Goal: Contribute content: Add original content to the website for others to see

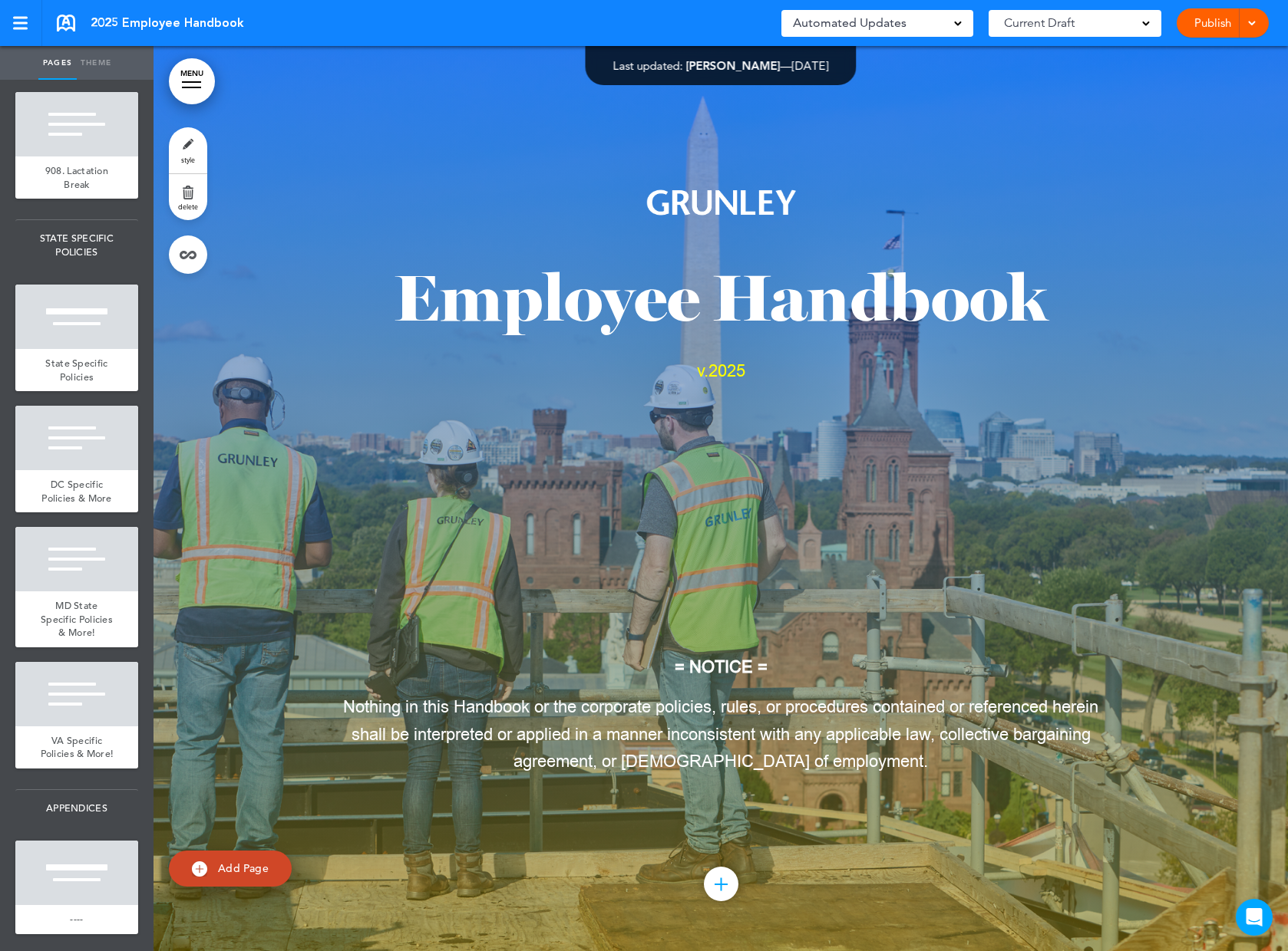
scroll to position [13009, 0]
click at [83, 695] on div at bounding box center [76, 694] width 123 height 65
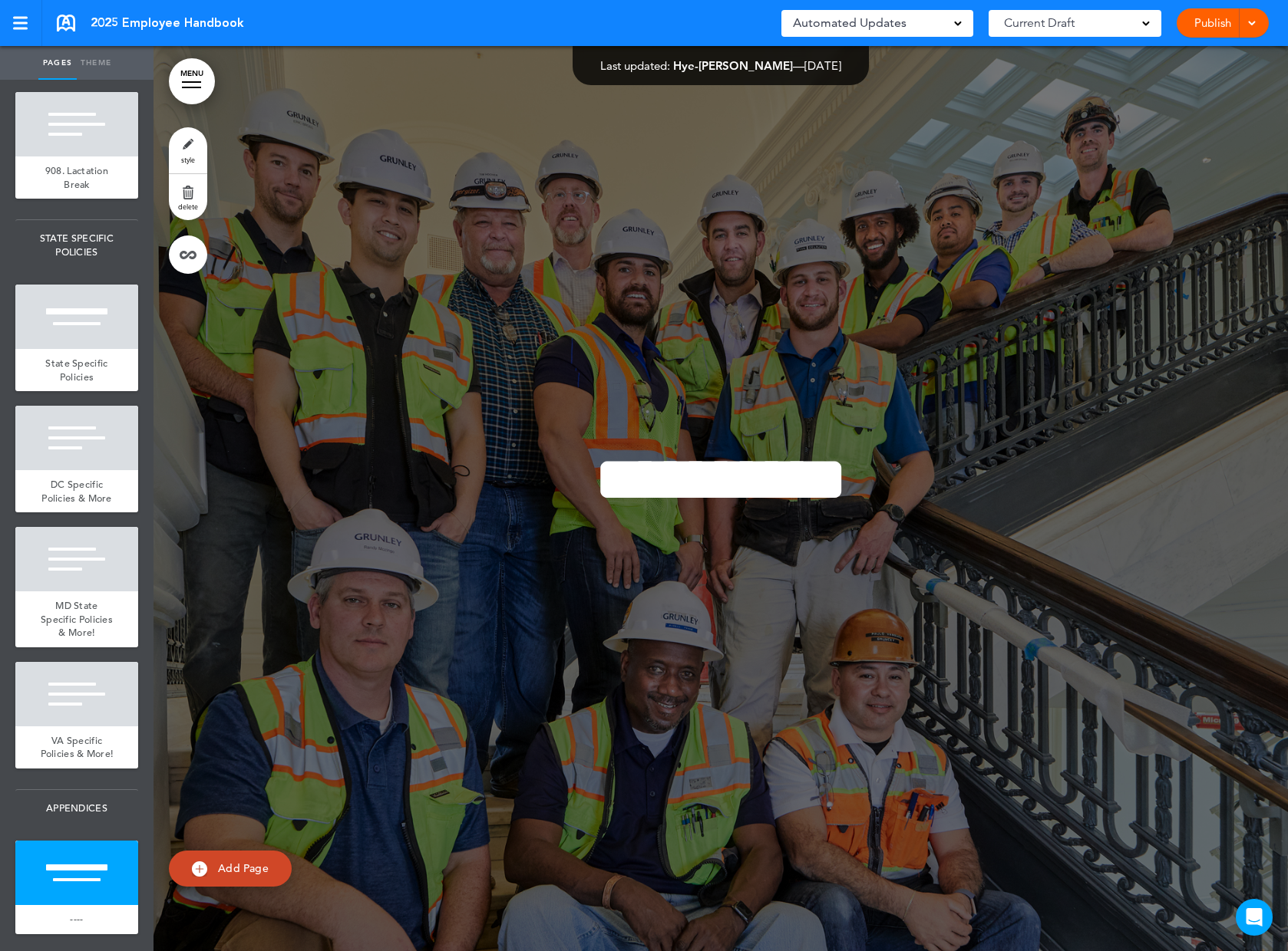
scroll to position [162766, 0]
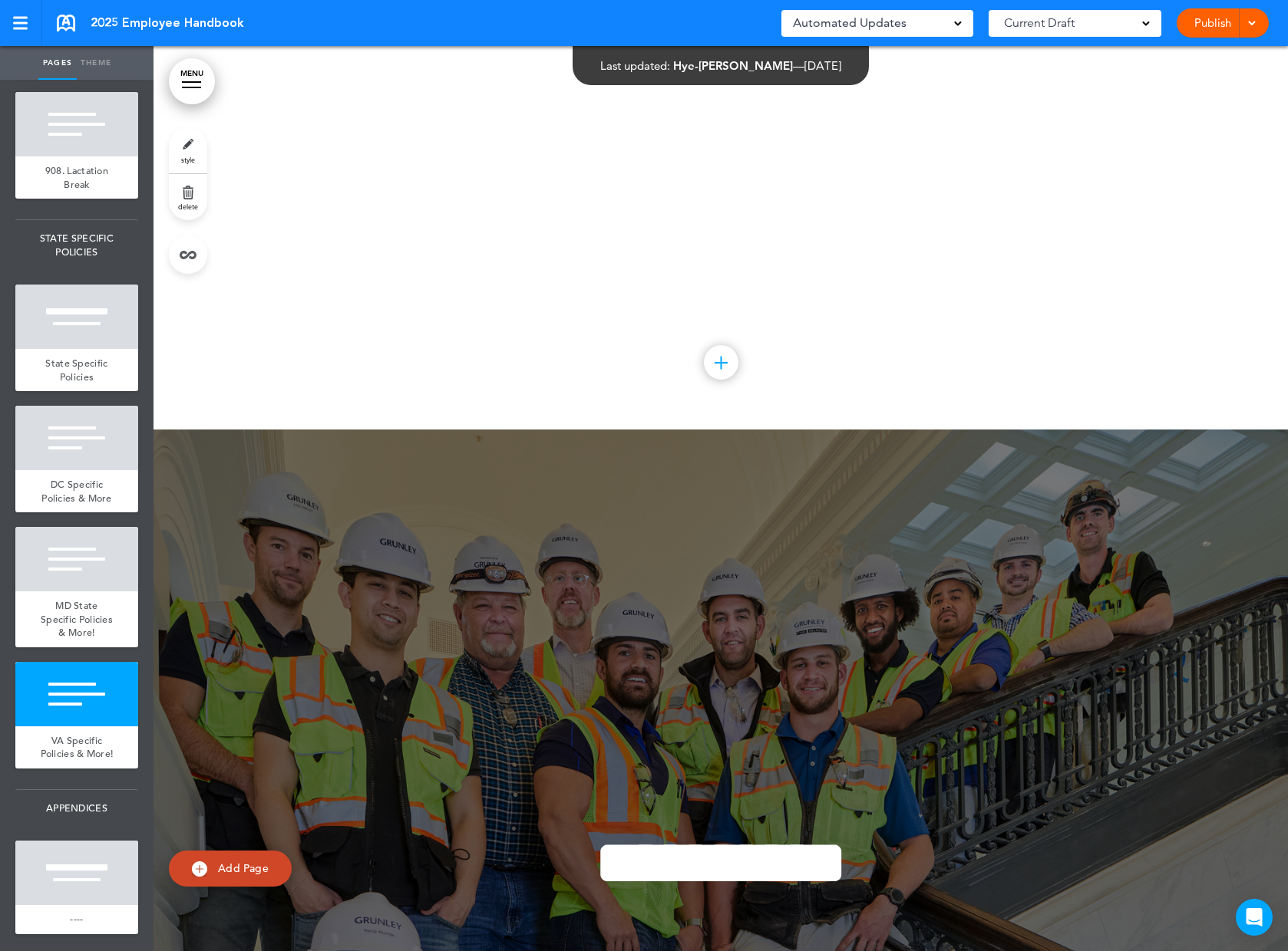
scroll to position [161803, 0]
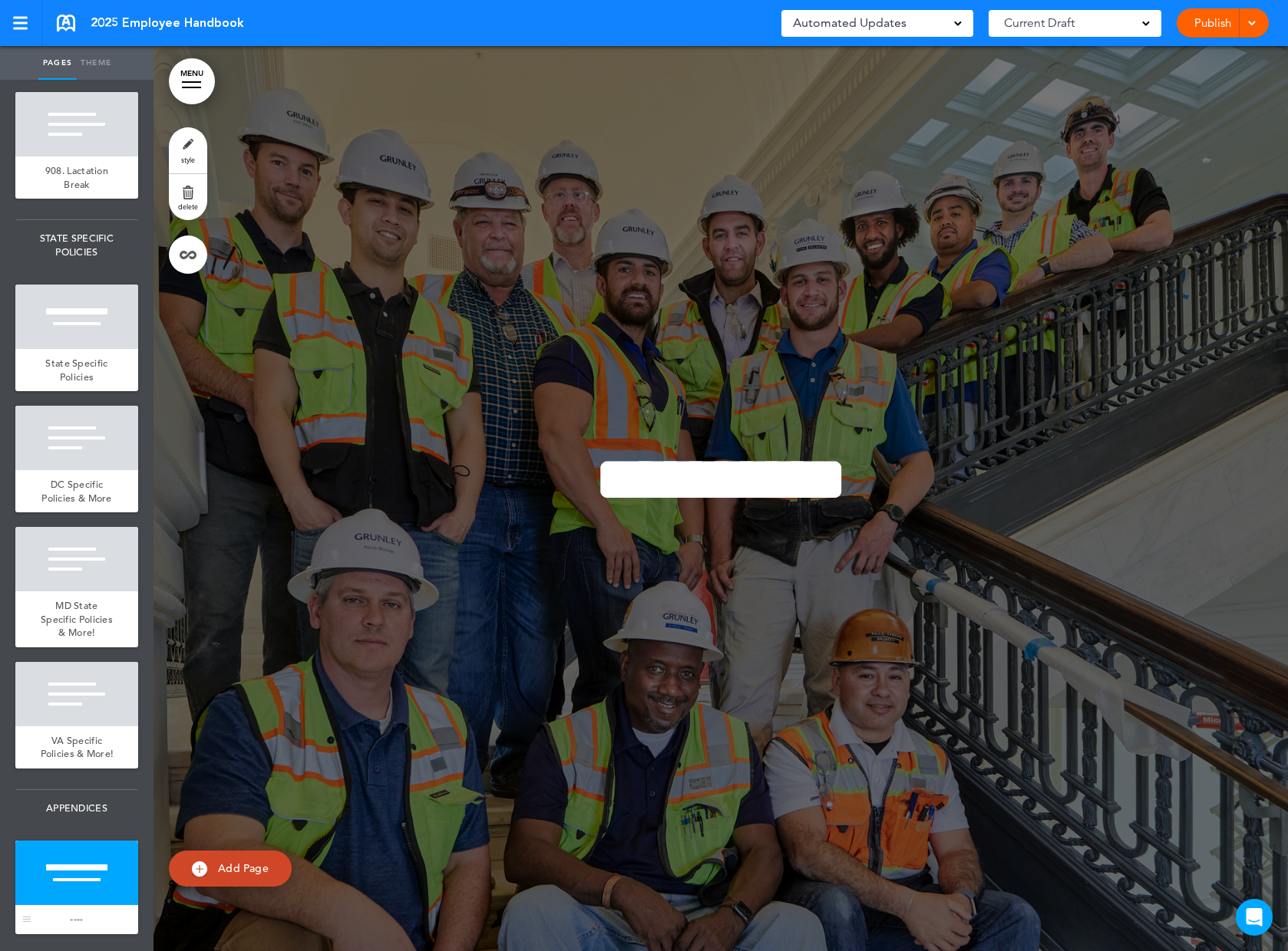
click at [49, 862] on div at bounding box center [76, 873] width 123 height 65
click at [185, 154] on link "style" at bounding box center [188, 151] width 39 height 46
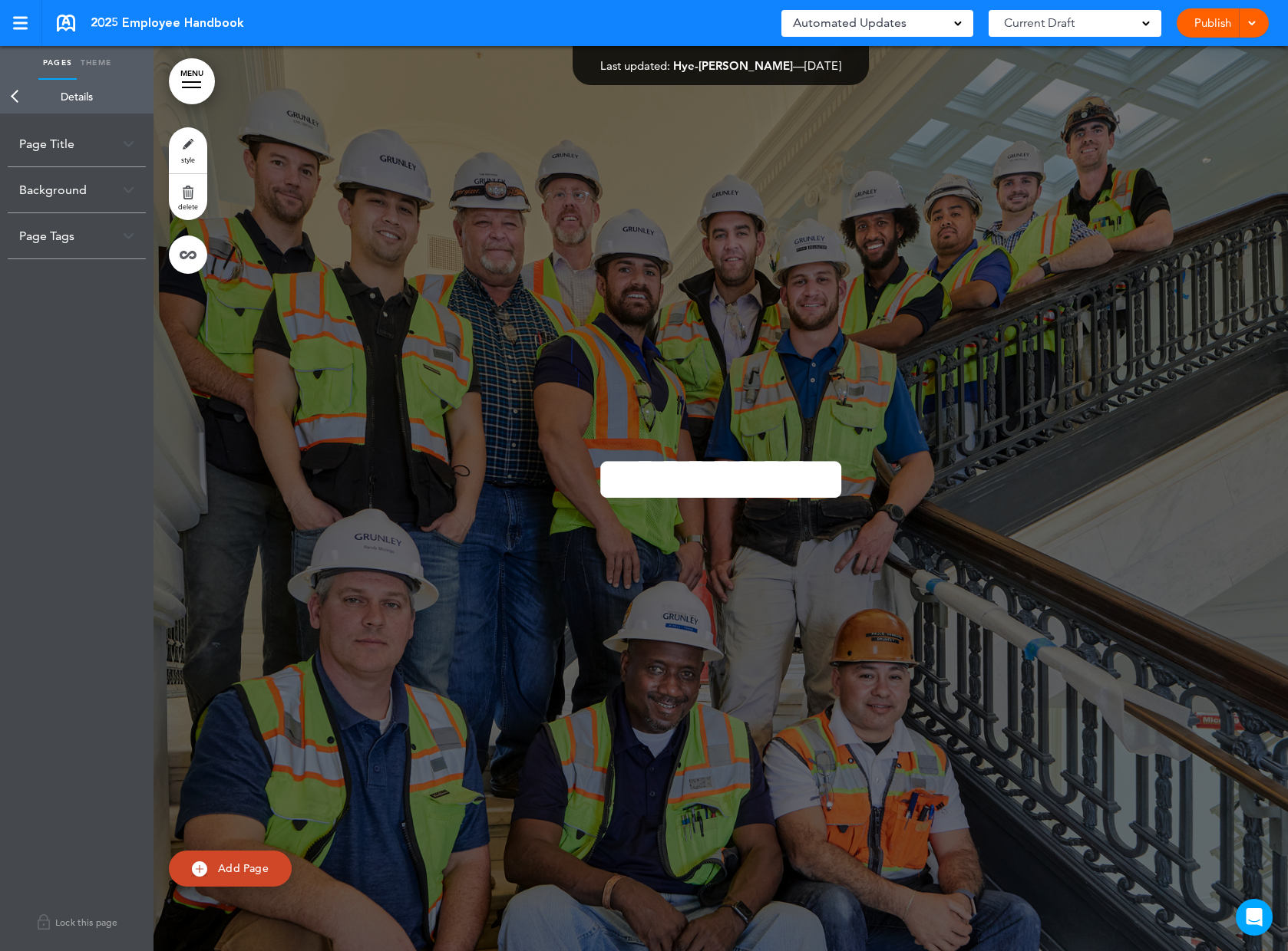
click at [135, 198] on div "Background" at bounding box center [76, 190] width 138 height 45
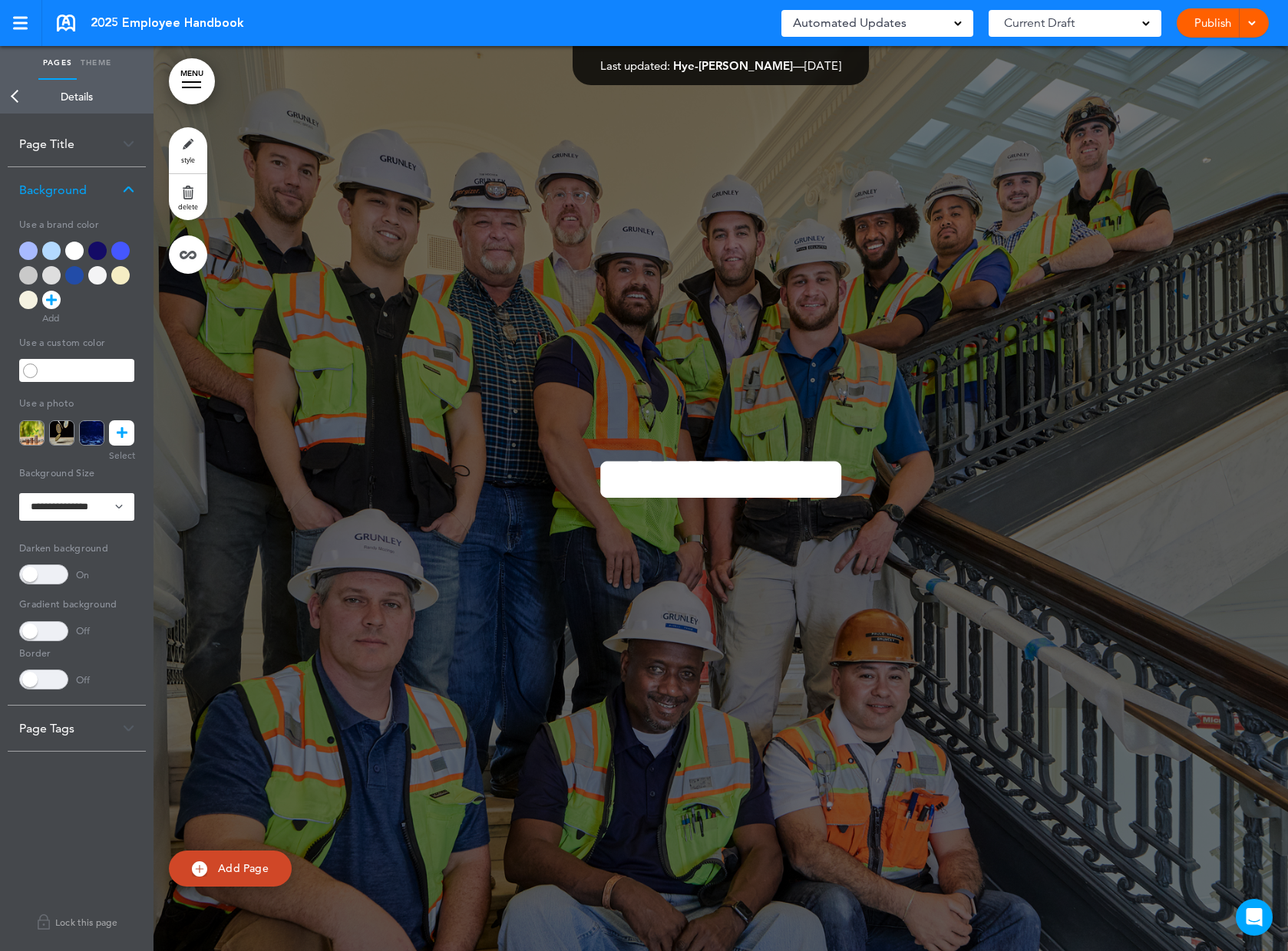
click at [121, 431] on icon at bounding box center [122, 433] width 11 height 25
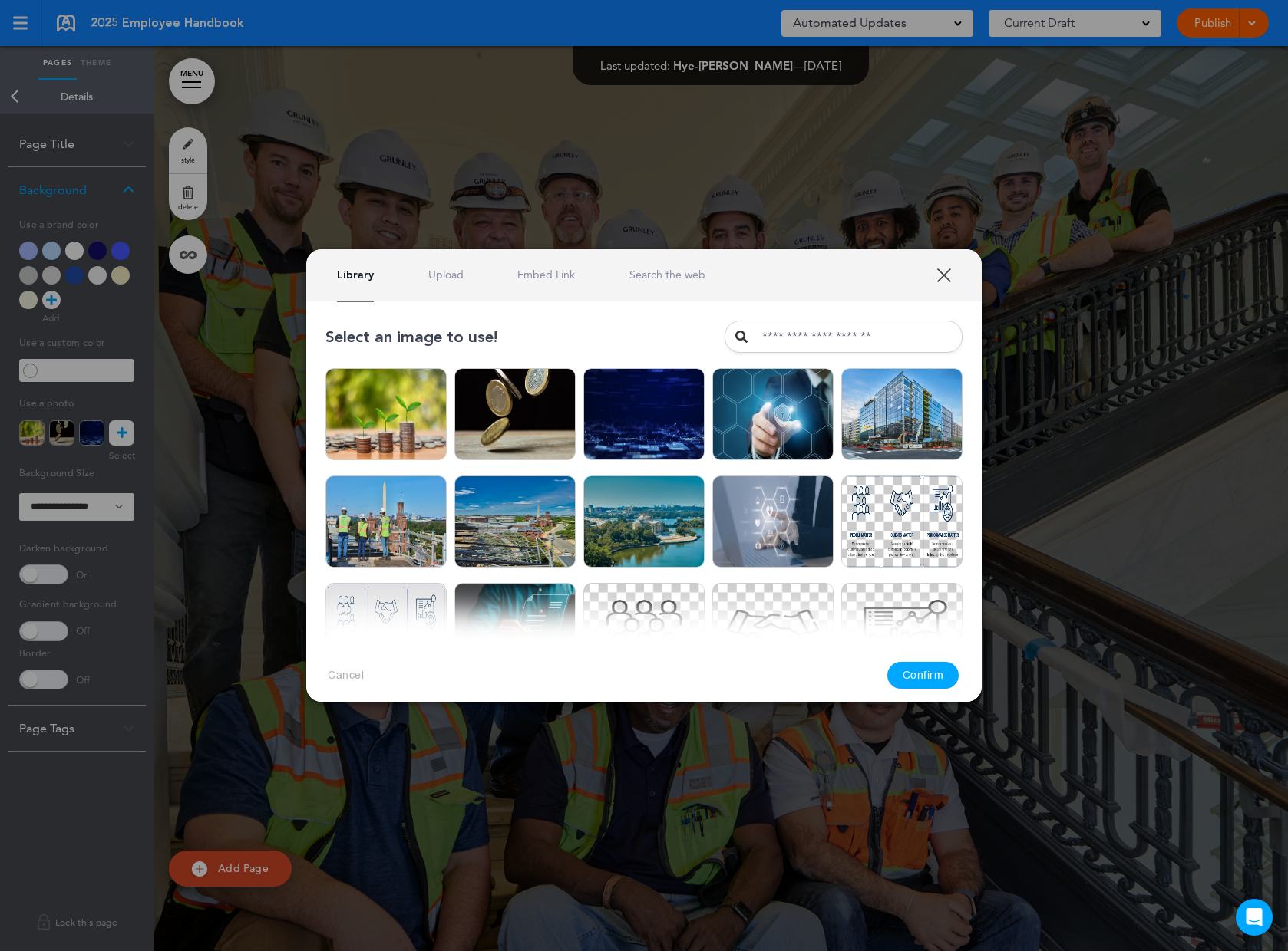
click at [447, 276] on link "Upload" at bounding box center [446, 275] width 35 height 15
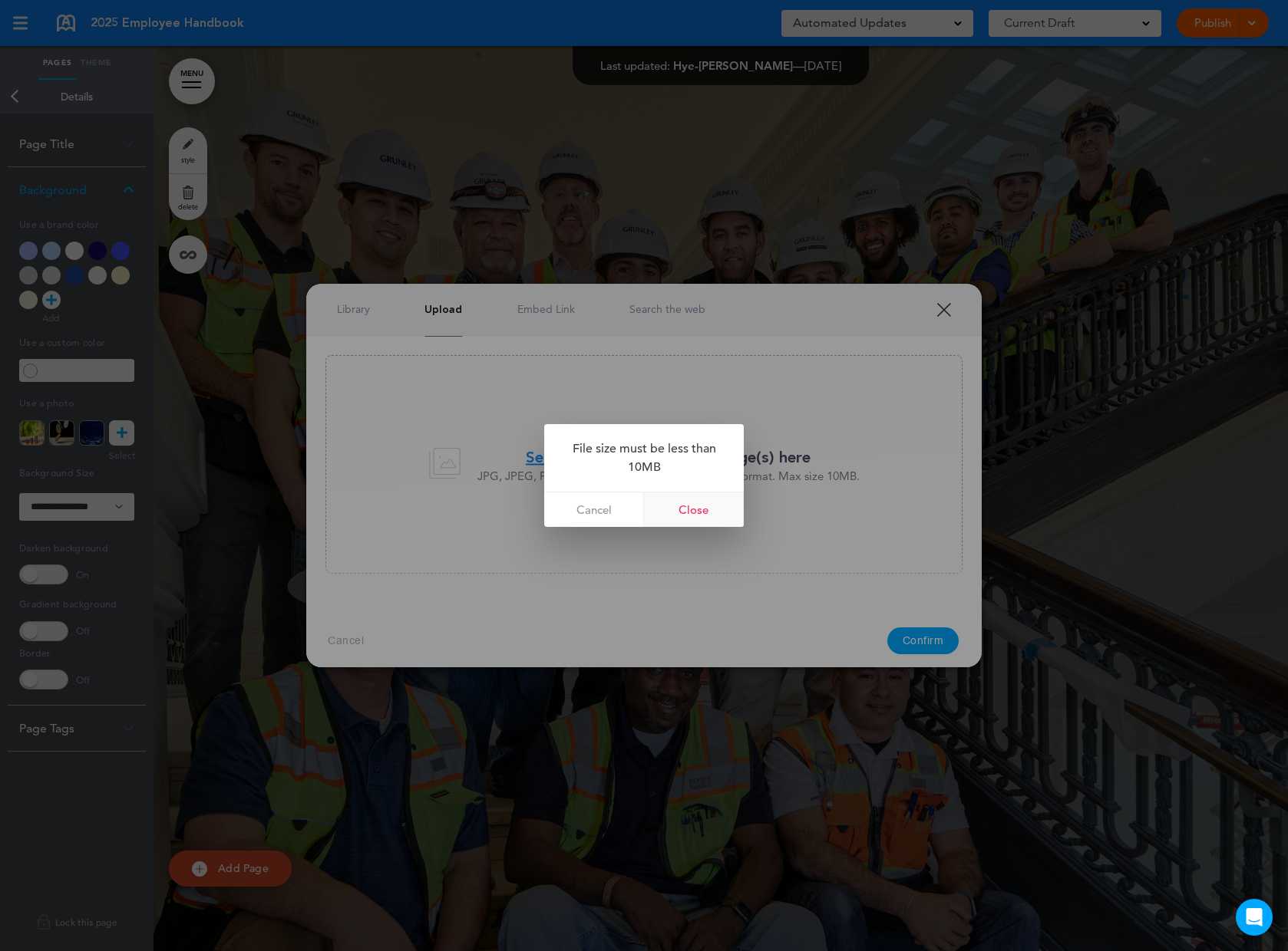
click at [703, 509] on link "Close" at bounding box center [693, 510] width 100 height 35
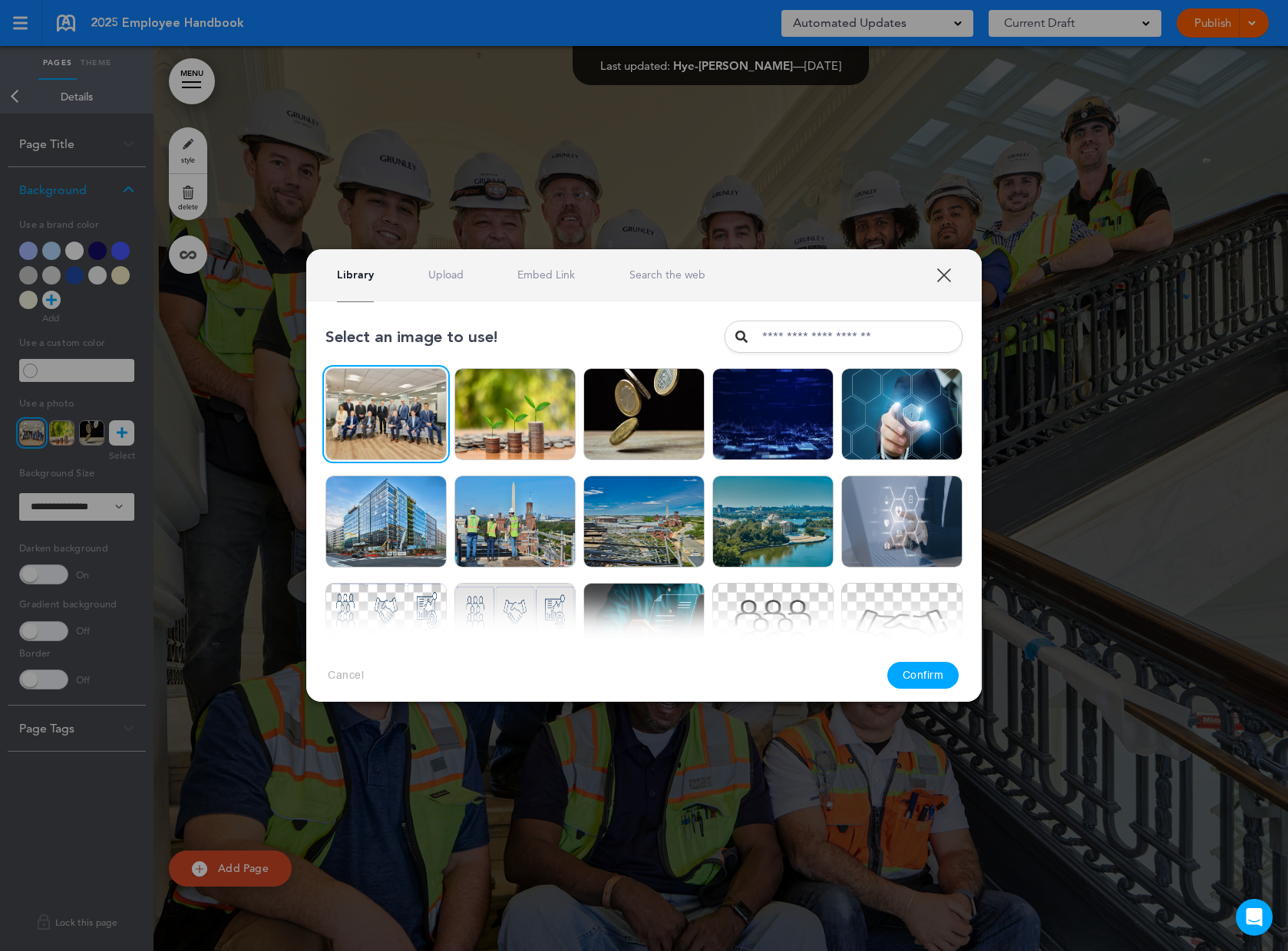
click at [927, 672] on button "Confirm" at bounding box center [923, 675] width 73 height 27
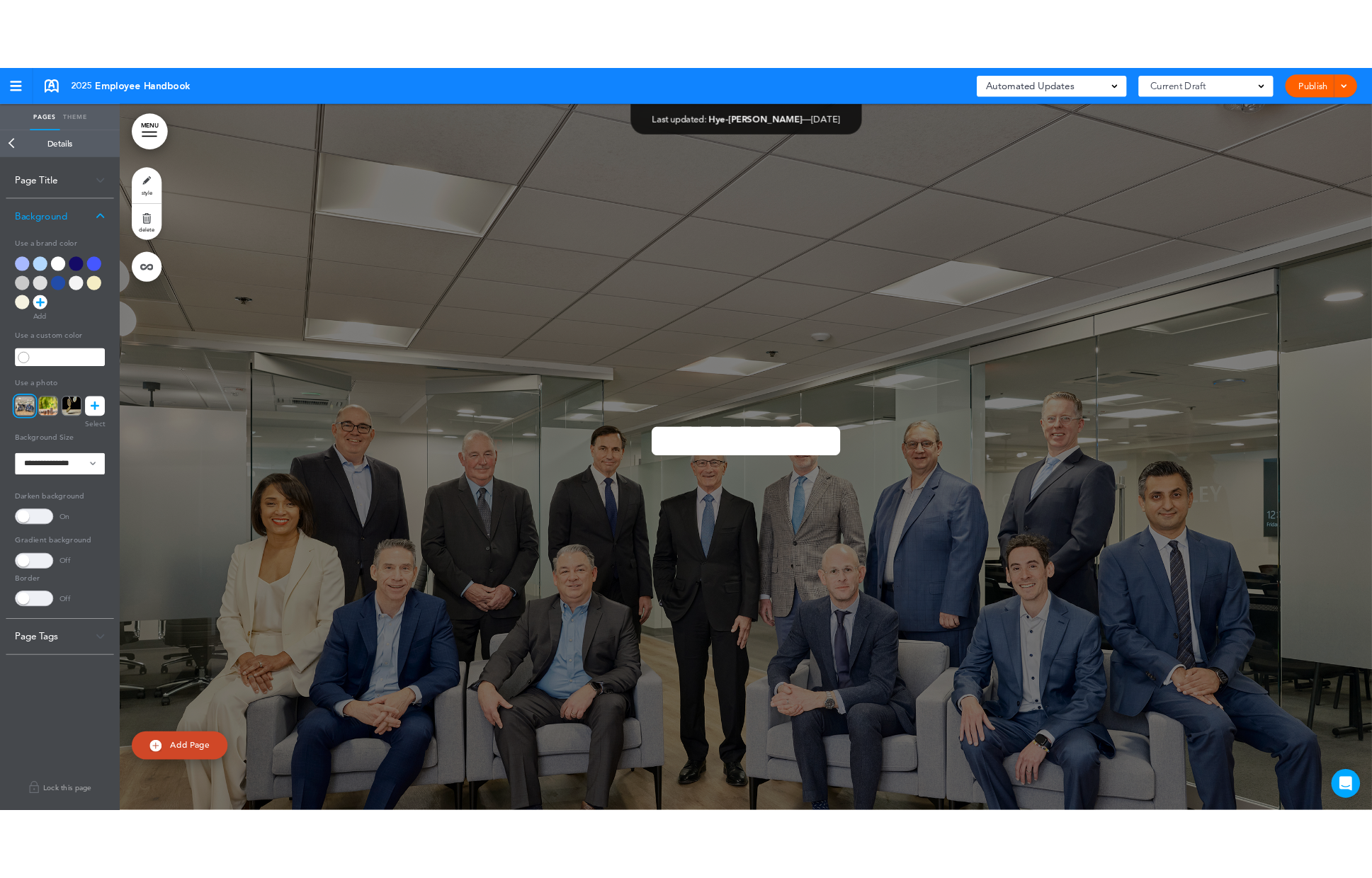
scroll to position [149382, 0]
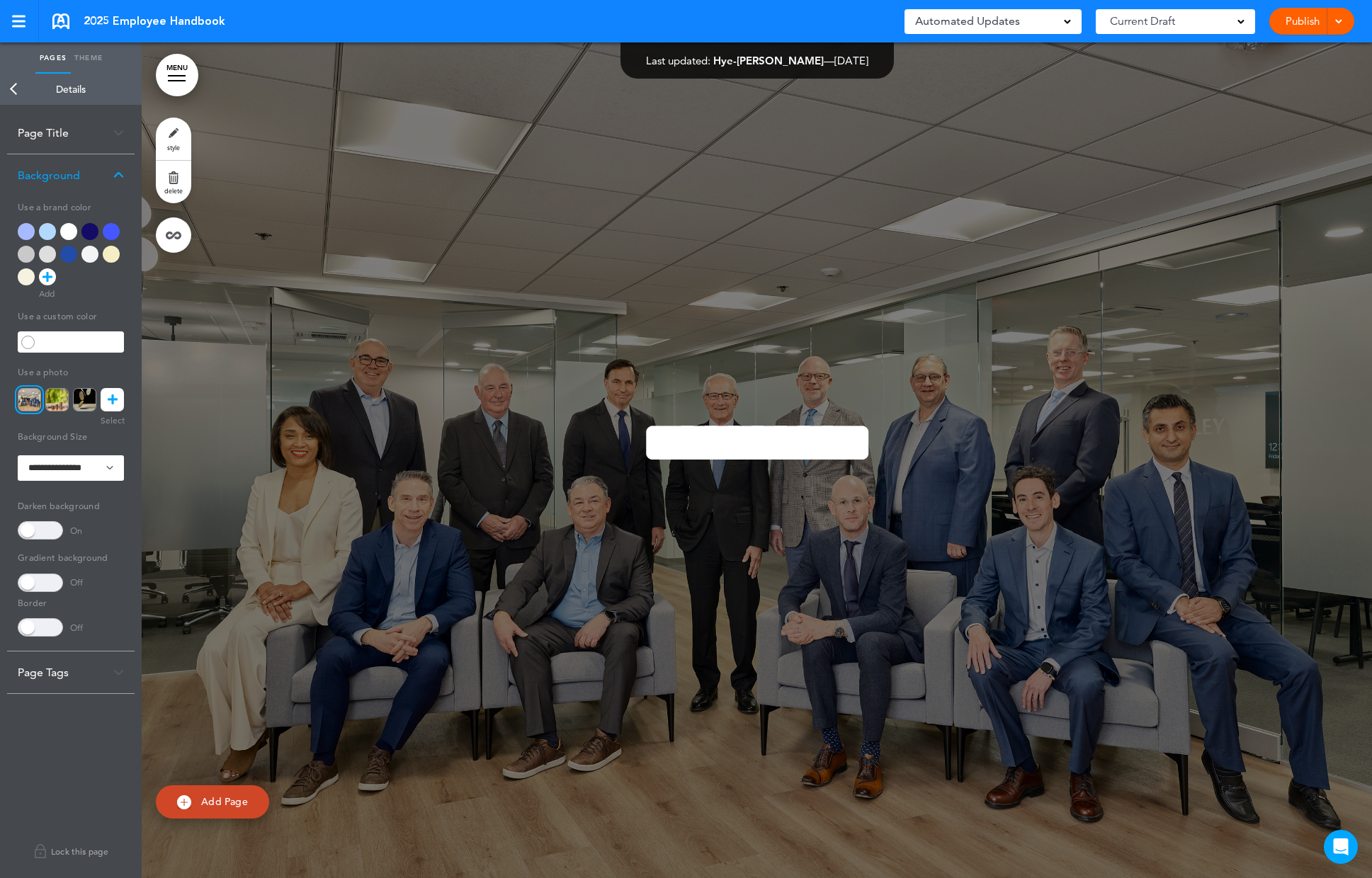
click at [1188, 22] on link "Publish" at bounding box center [1302, 21] width 45 height 27
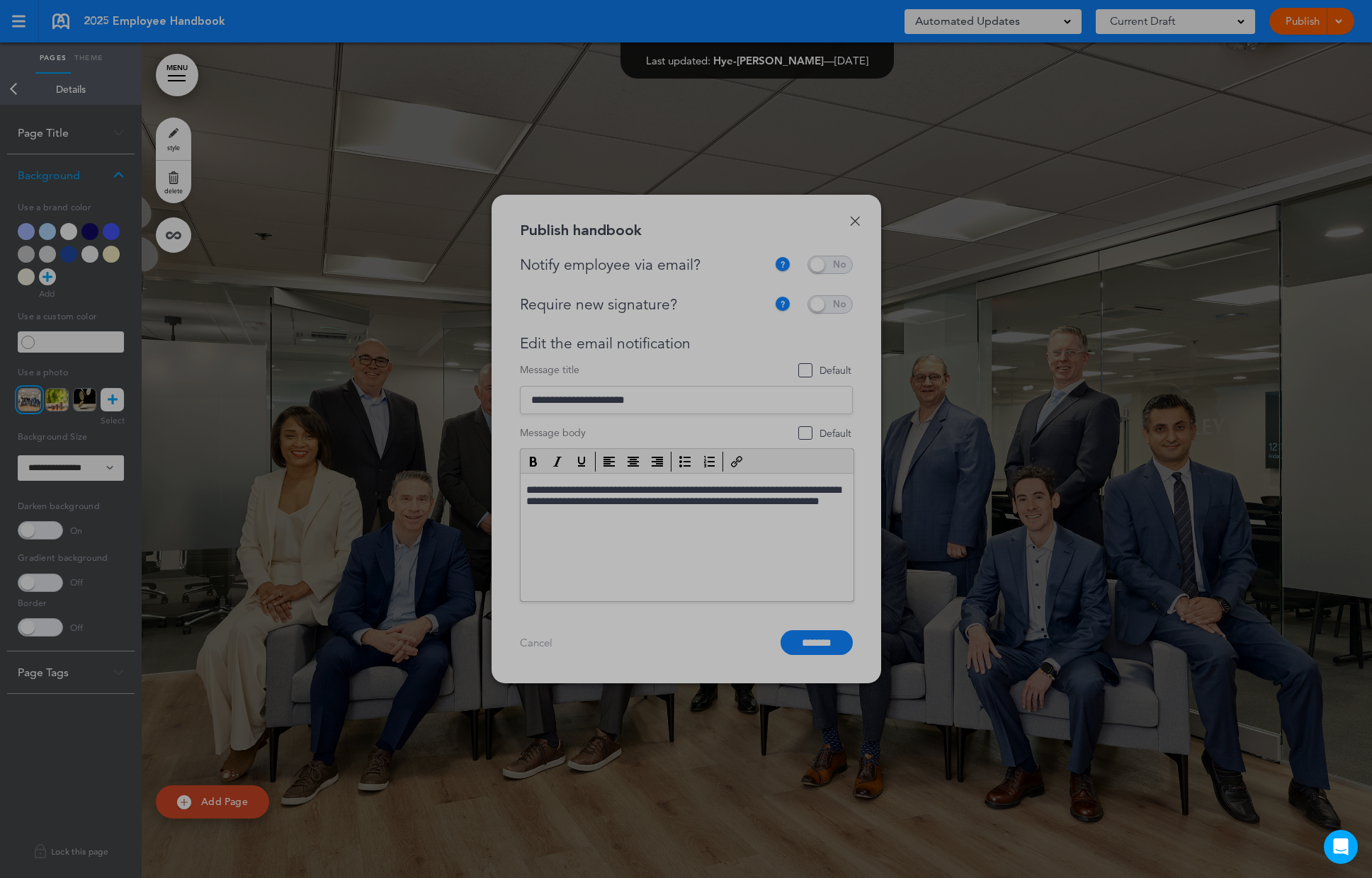
scroll to position [0, 0]
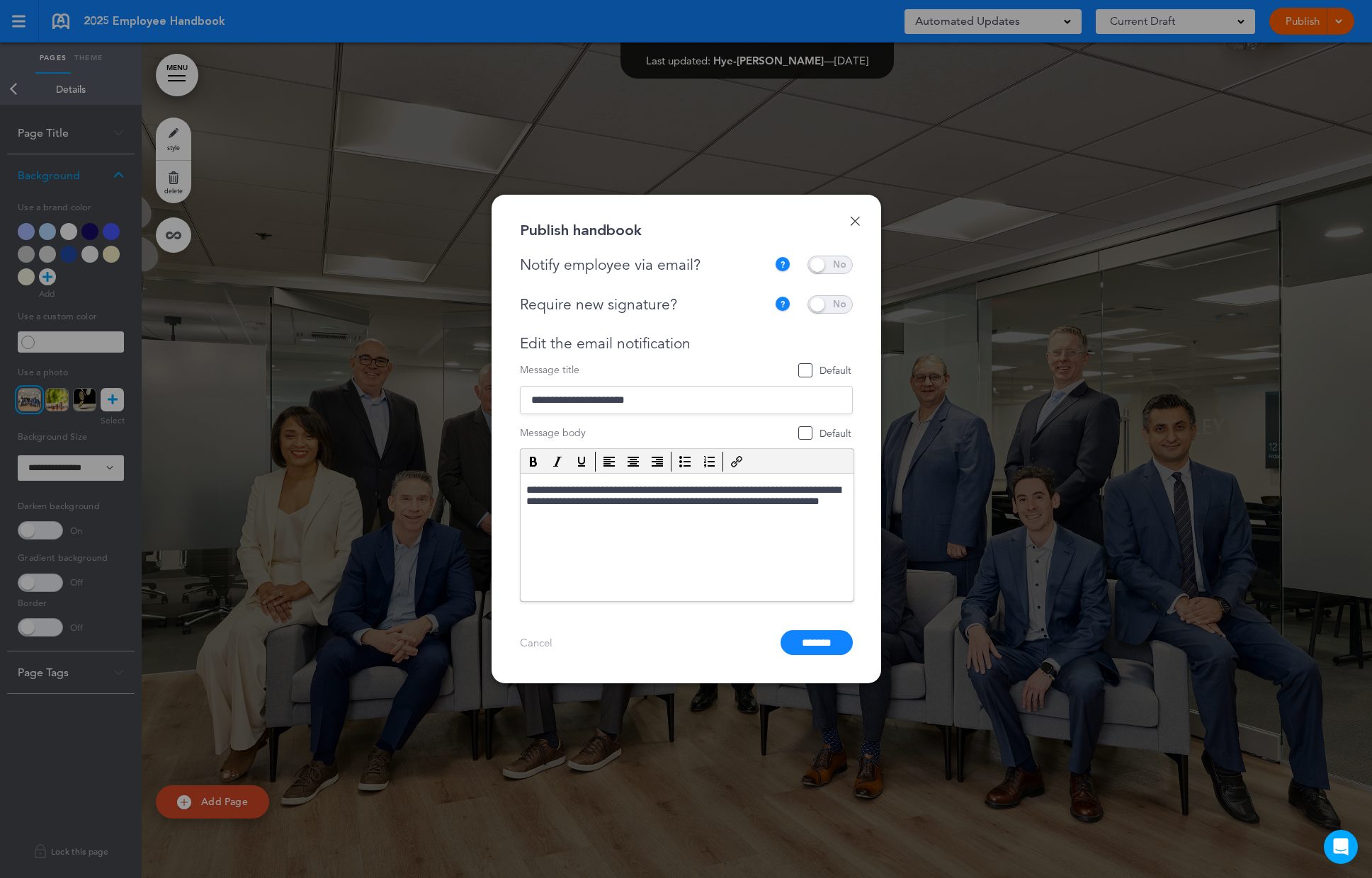
click at [826, 265] on span at bounding box center [830, 264] width 46 height 19
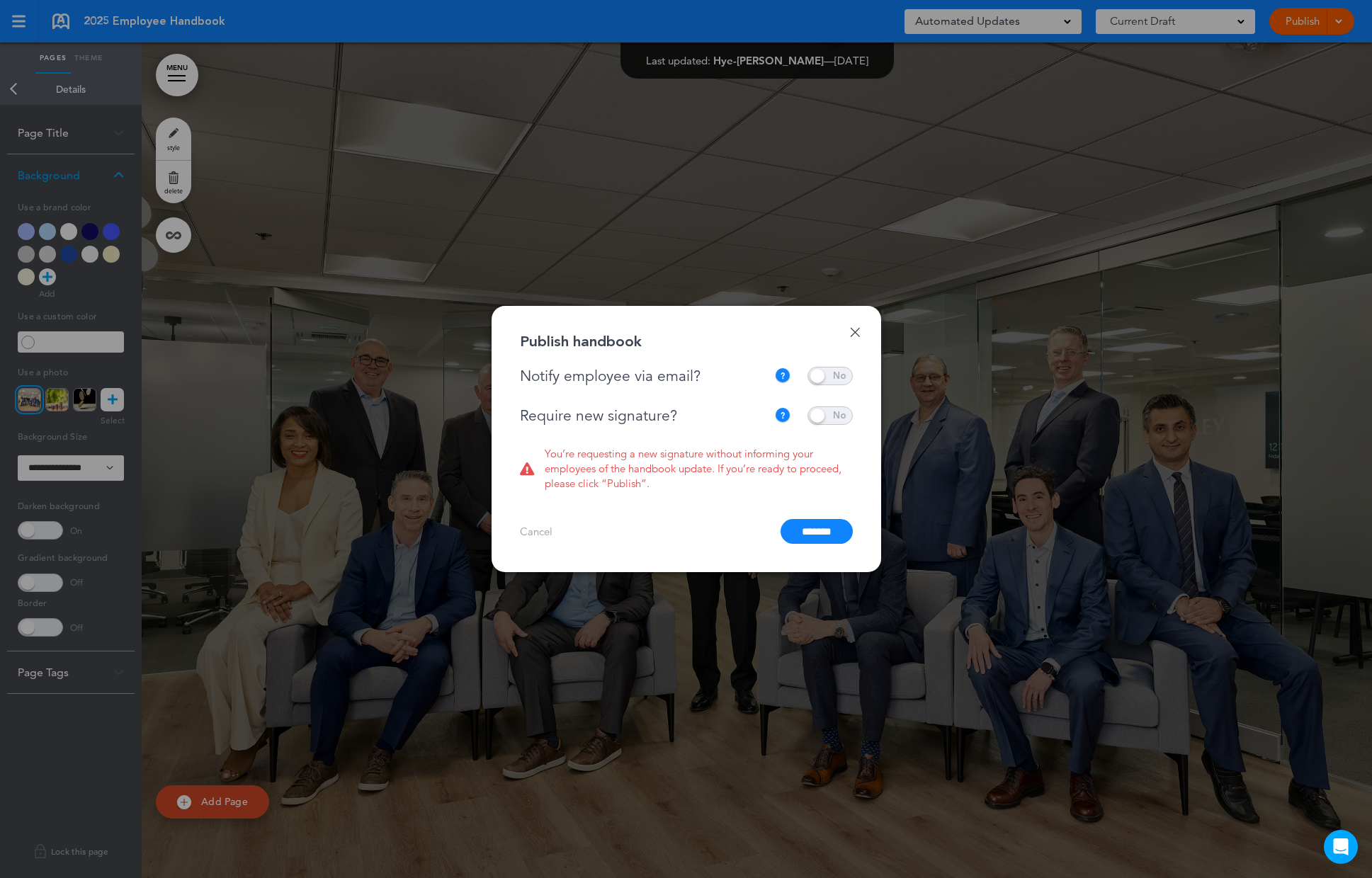
click at [824, 410] on span at bounding box center [830, 415] width 46 height 19
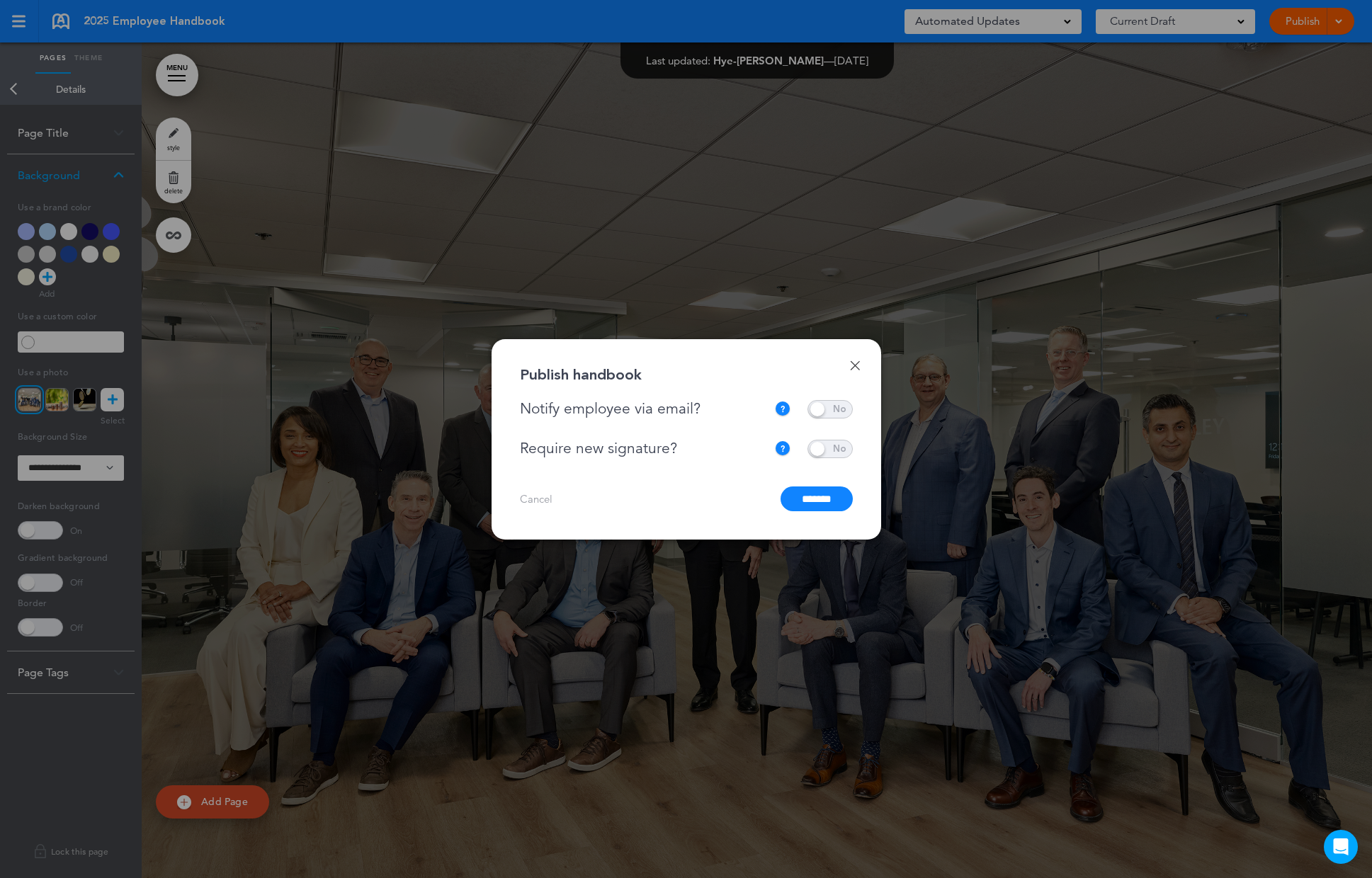
click at [803, 501] on input "*******" at bounding box center [816, 499] width 72 height 25
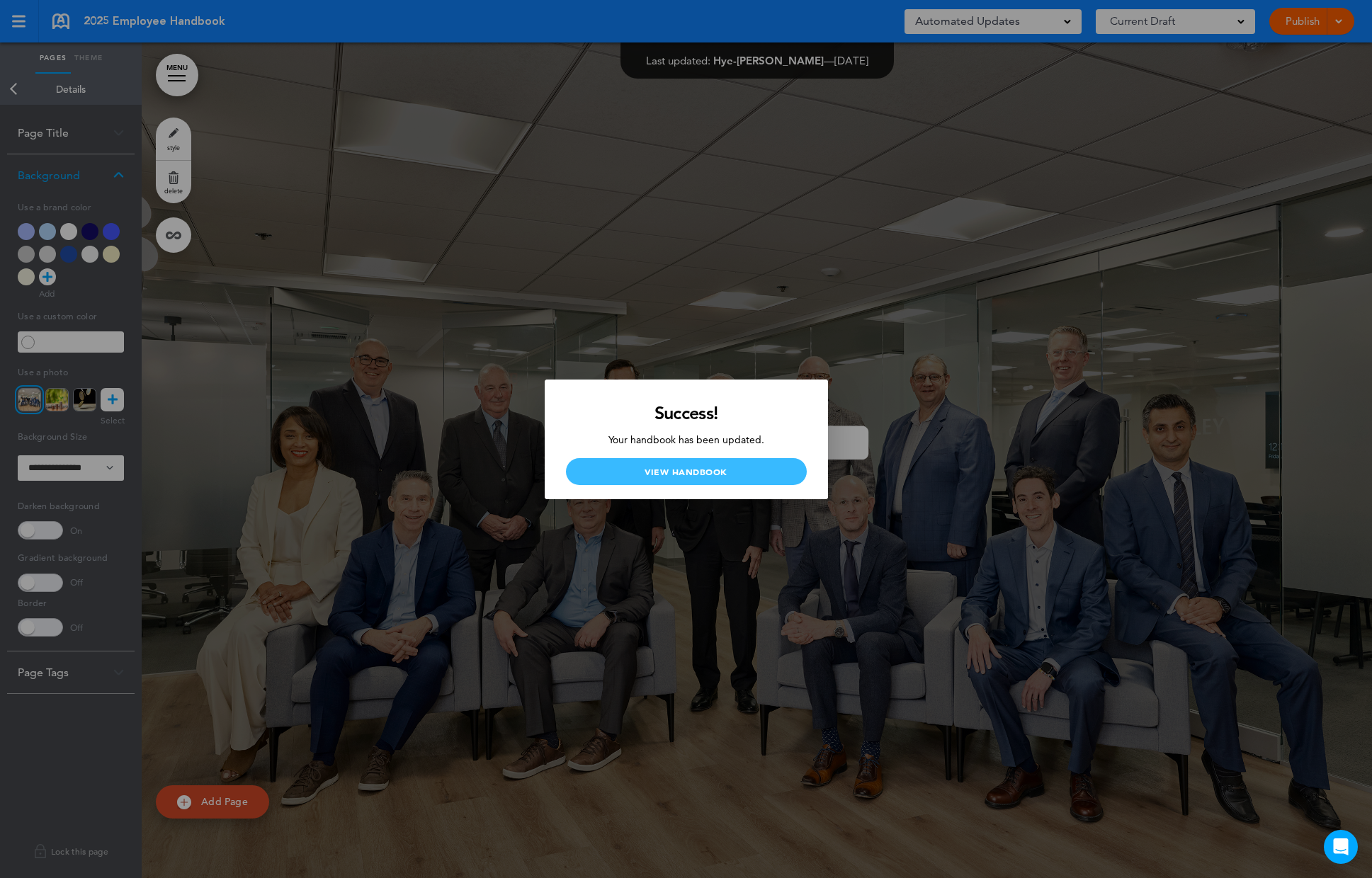
click at [691, 472] on link "View Handbook" at bounding box center [687, 472] width 241 height 27
